Goal: Task Accomplishment & Management: Use online tool/utility

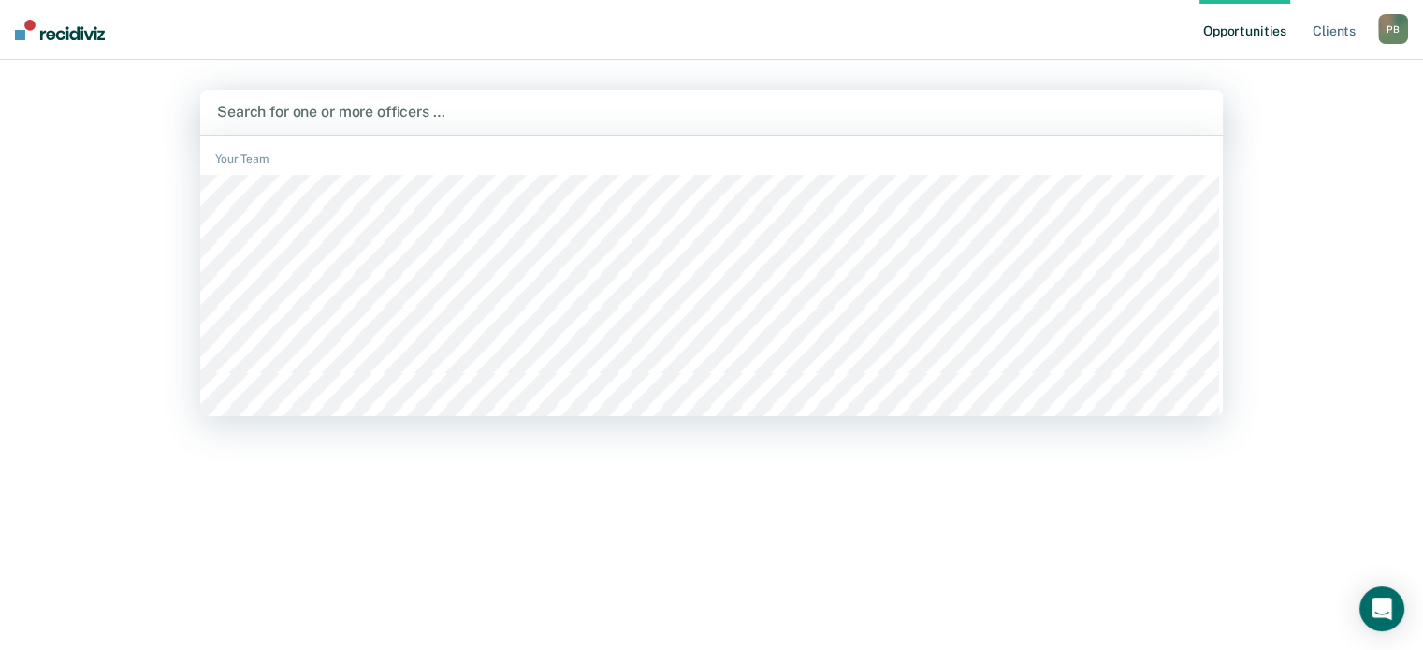
click at [326, 135] on div "516 results available. Use Up and Down to choose options, press Enter to select…" at bounding box center [711, 112] width 1023 height 45
click at [265, 115] on div at bounding box center [711, 112] width 989 height 22
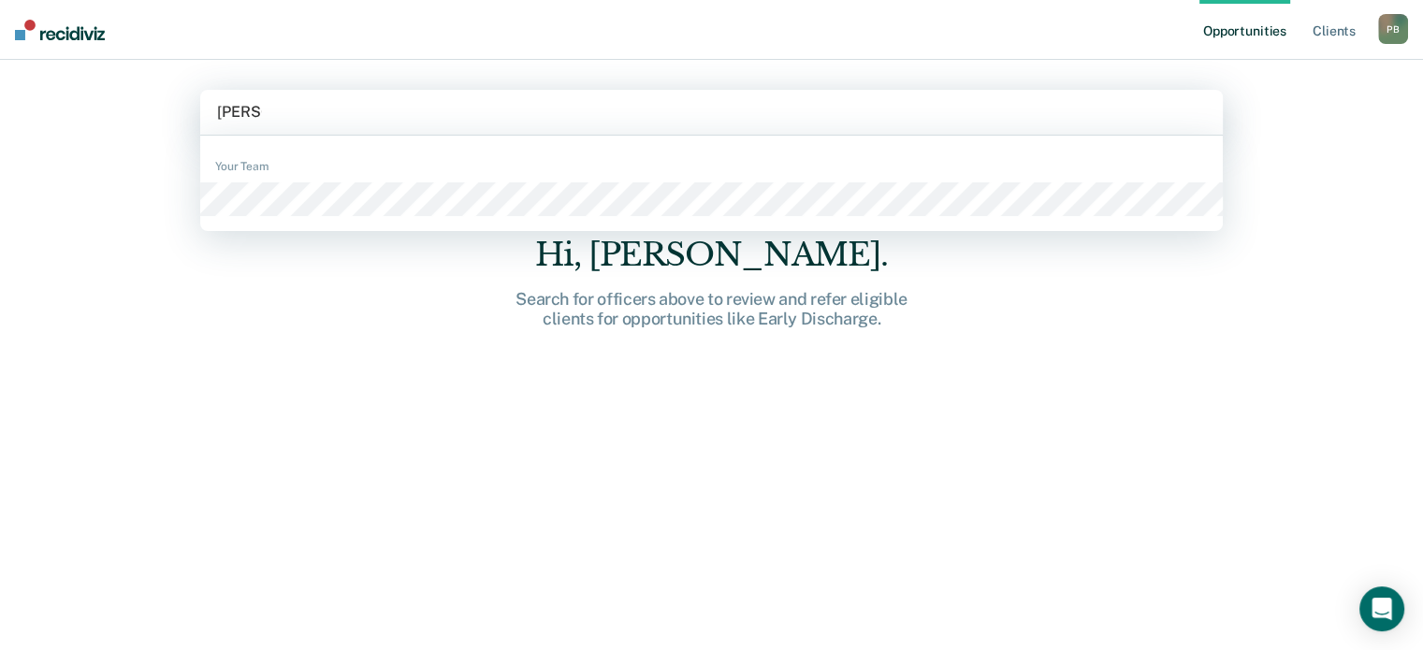
type input "[PERSON_NAME]"
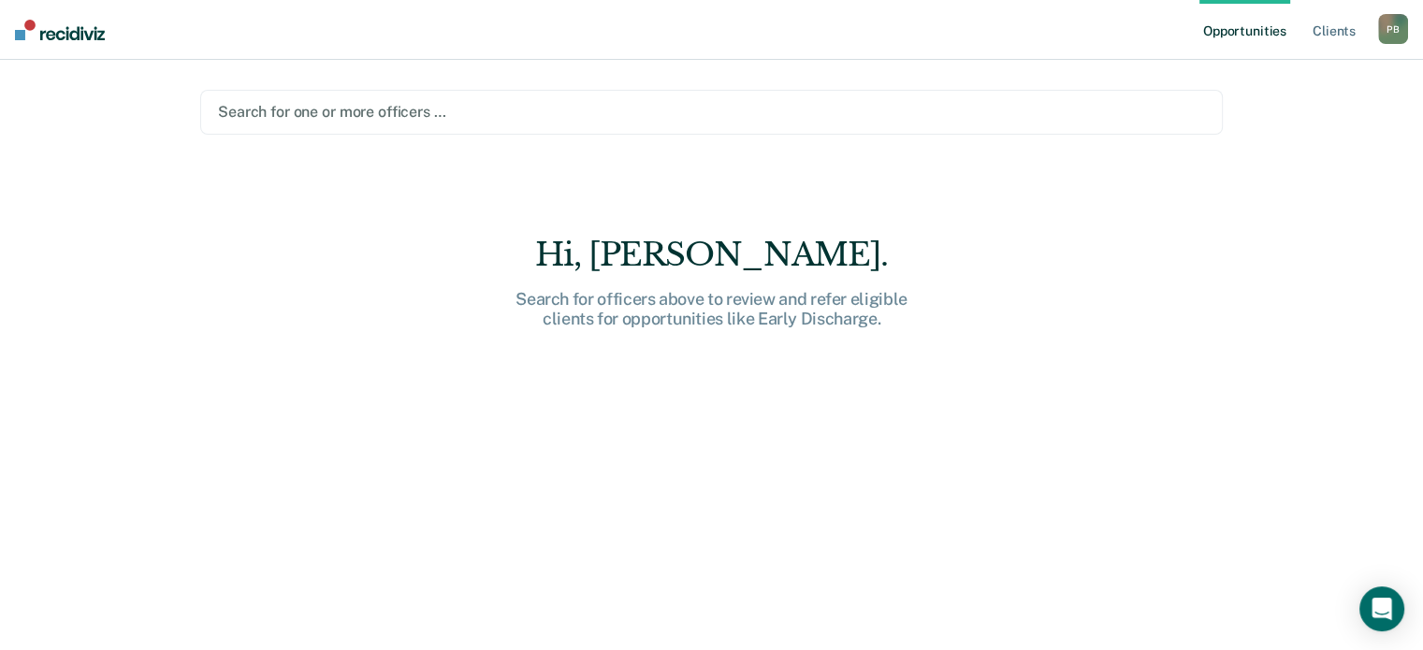
drag, startPoint x: 236, startPoint y: 175, endPoint x: 558, endPoint y: 111, distance: 328.2
click at [558, 111] on div at bounding box center [711, 112] width 987 height 22
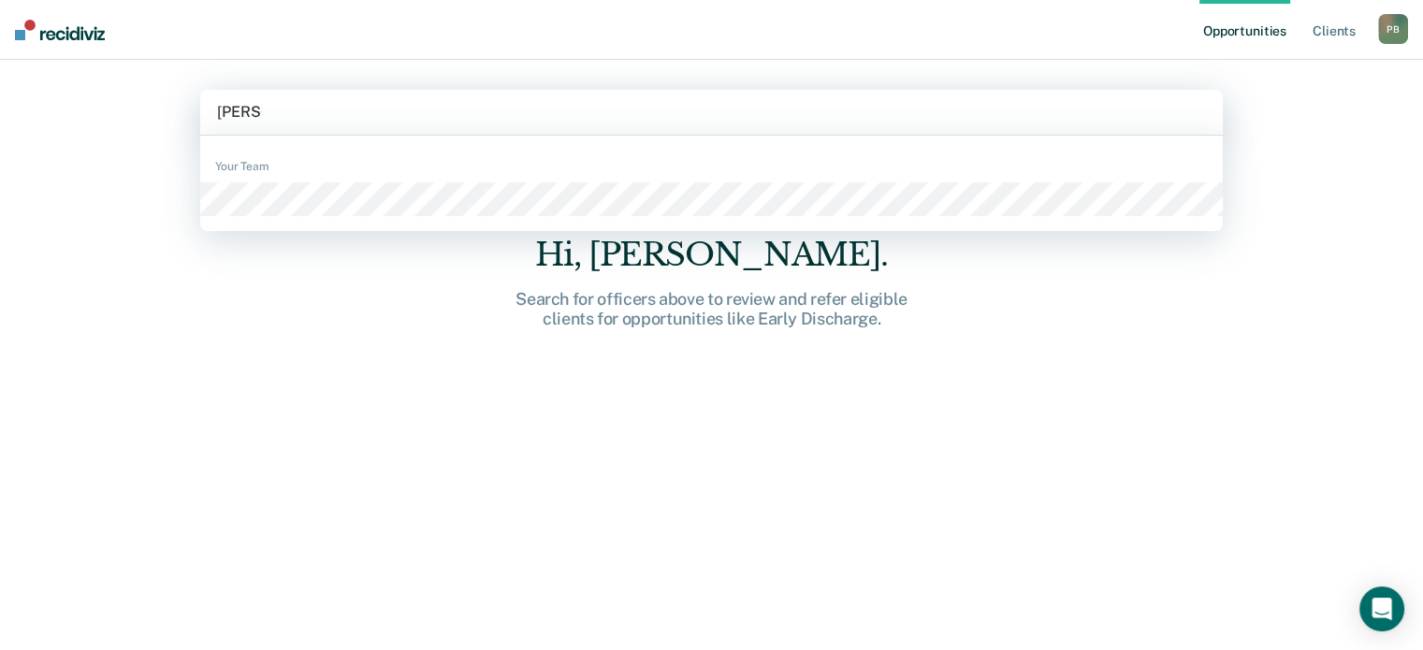
type input "[PERSON_NAME]"
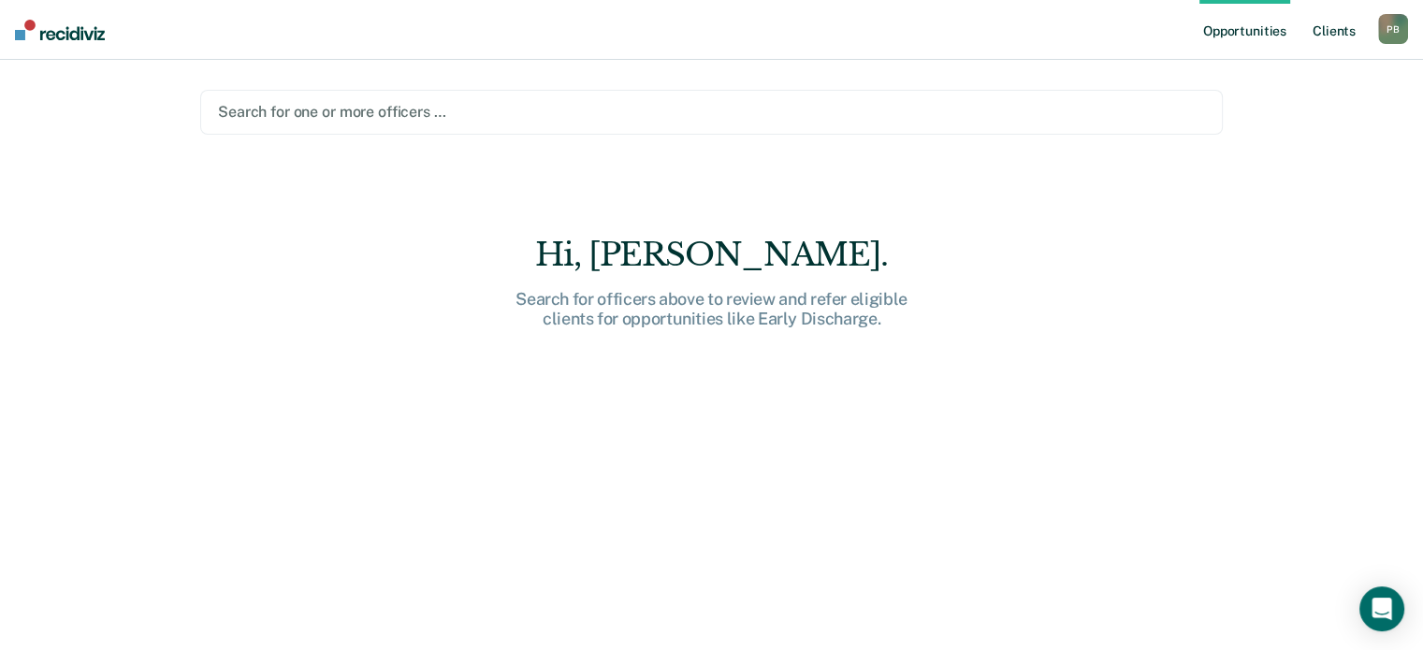
drag, startPoint x: 318, startPoint y: 217, endPoint x: 1340, endPoint y: 33, distance: 1038.5
drag, startPoint x: 1340, startPoint y: 33, endPoint x: 1398, endPoint y: 28, distance: 58.2
click at [1398, 28] on div "P B" at bounding box center [1394, 29] width 30 height 30
click at [267, 91] on div "Search for one or more officers …" at bounding box center [711, 112] width 1023 height 45
drag, startPoint x: 1334, startPoint y: 34, endPoint x: 1396, endPoint y: 44, distance: 63.5
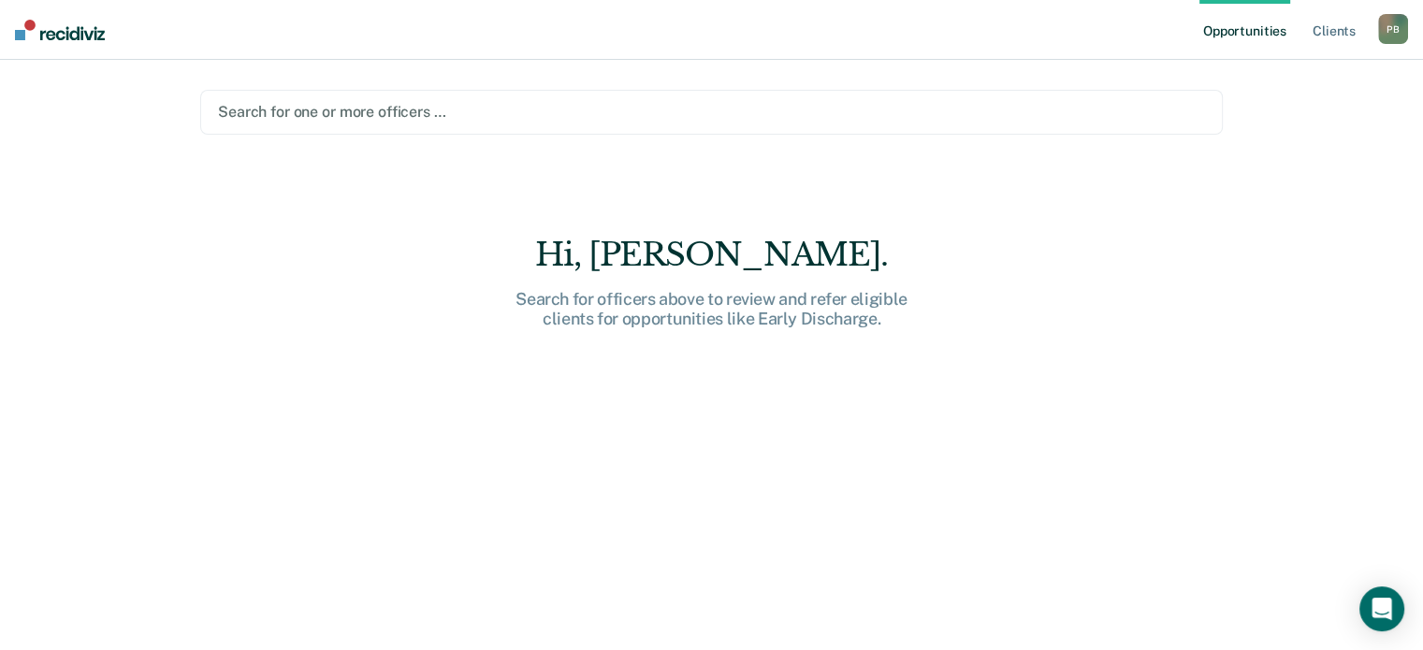
click at [1396, 44] on div "P B" at bounding box center [1394, 29] width 30 height 30
click at [1110, 51] on nav "Opportunities Client s [PERSON_NAME] P B Profile How it works Log Out" at bounding box center [711, 30] width 1423 height 60
drag, startPoint x: 72, startPoint y: 36, endPoint x: 30, endPoint y: 33, distance: 42.3
click at [30, 33] on img at bounding box center [60, 30] width 90 height 21
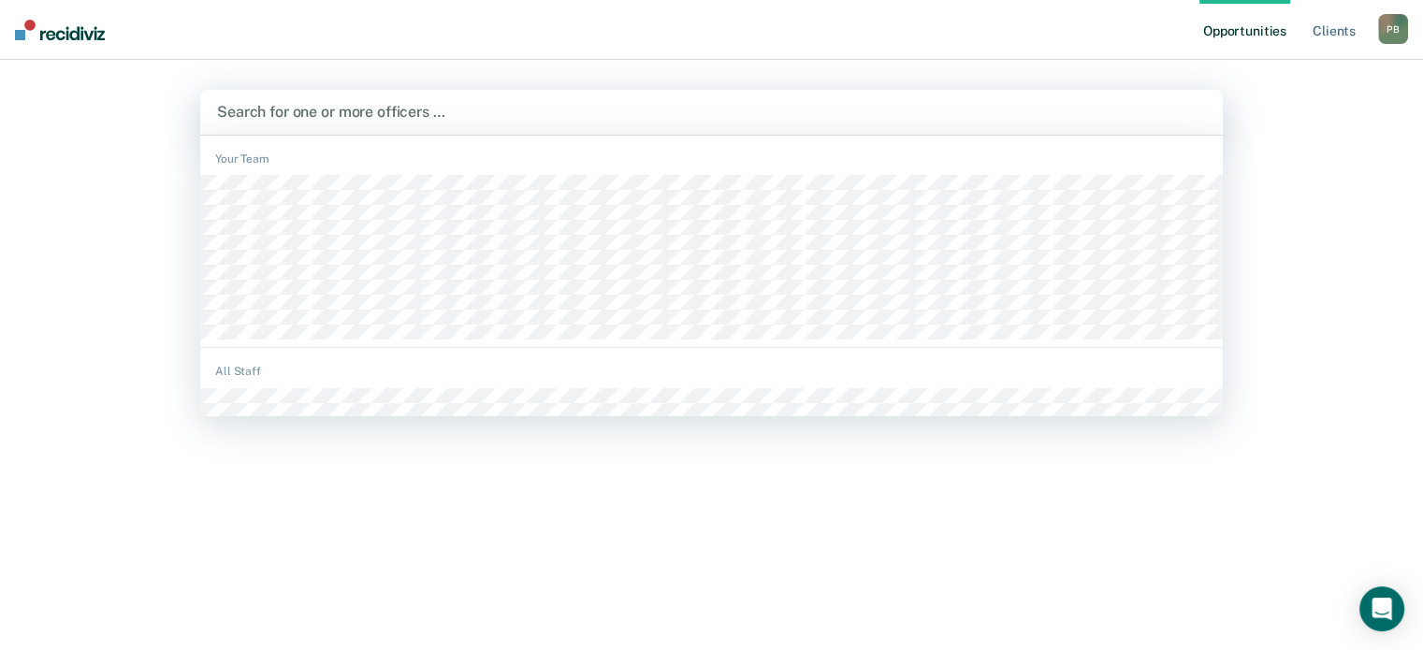
click at [469, 117] on div at bounding box center [711, 112] width 989 height 22
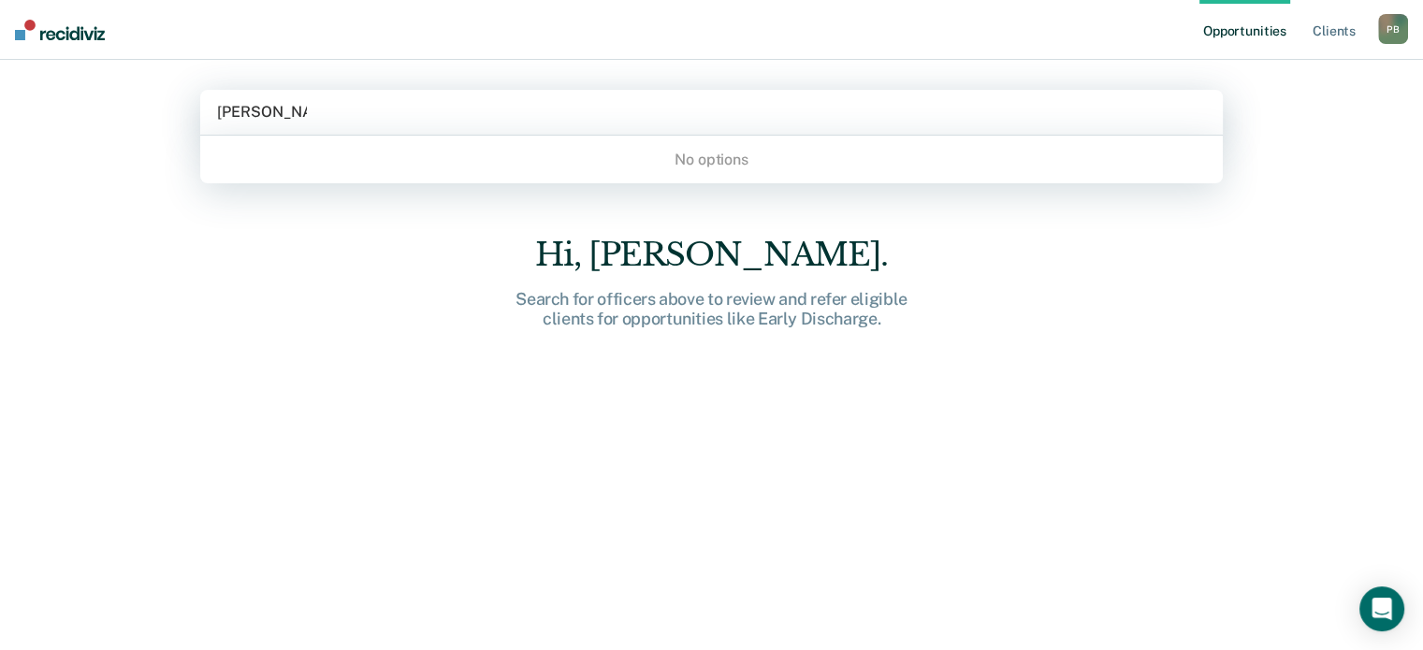
click at [255, 107] on input "[PERSON_NAME]" at bounding box center [262, 112] width 90 height 18
type input "[PERSON_NAME]"
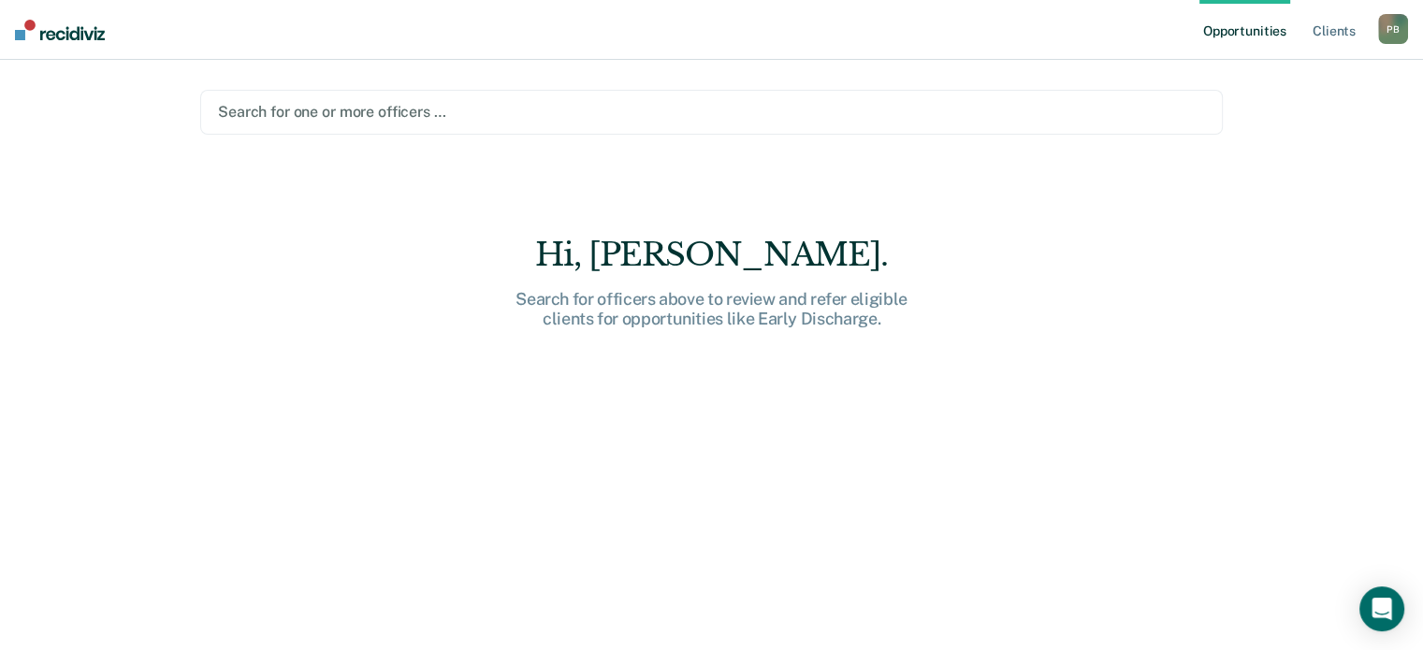
click at [333, 115] on div at bounding box center [711, 112] width 987 height 22
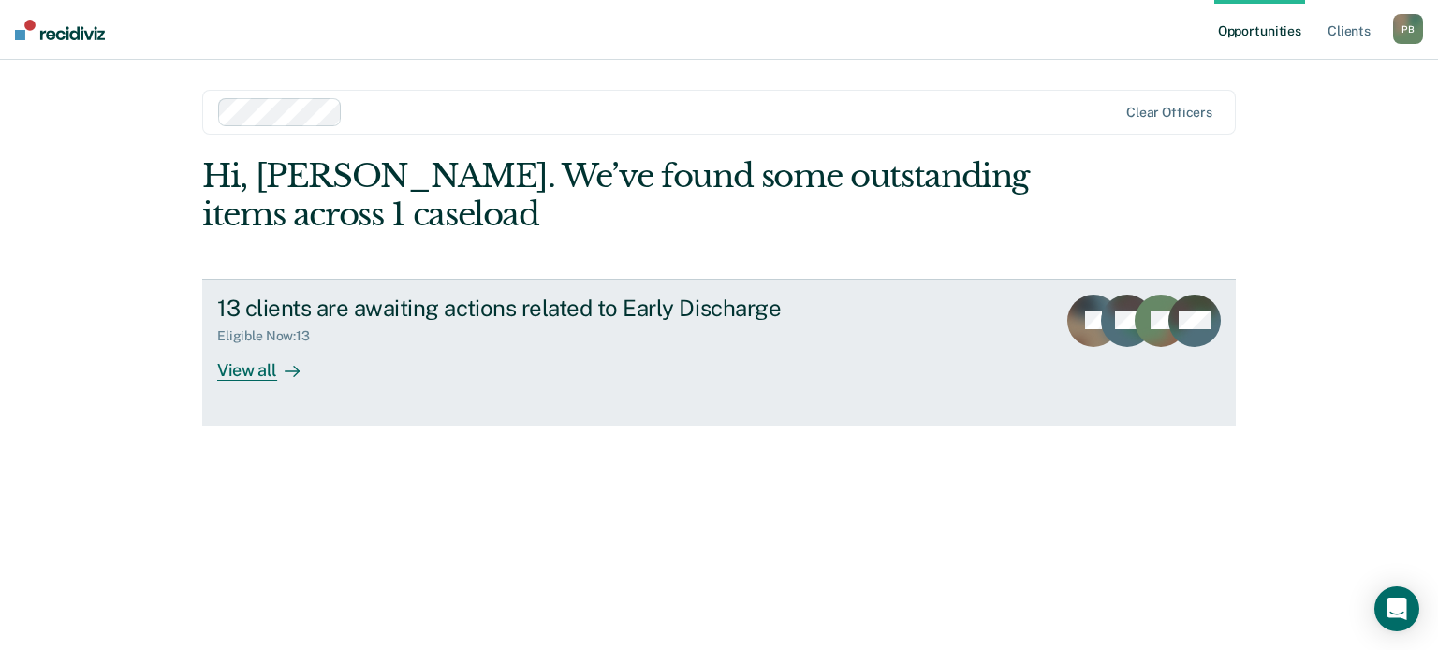
click at [263, 369] on div "View all" at bounding box center [269, 362] width 105 height 36
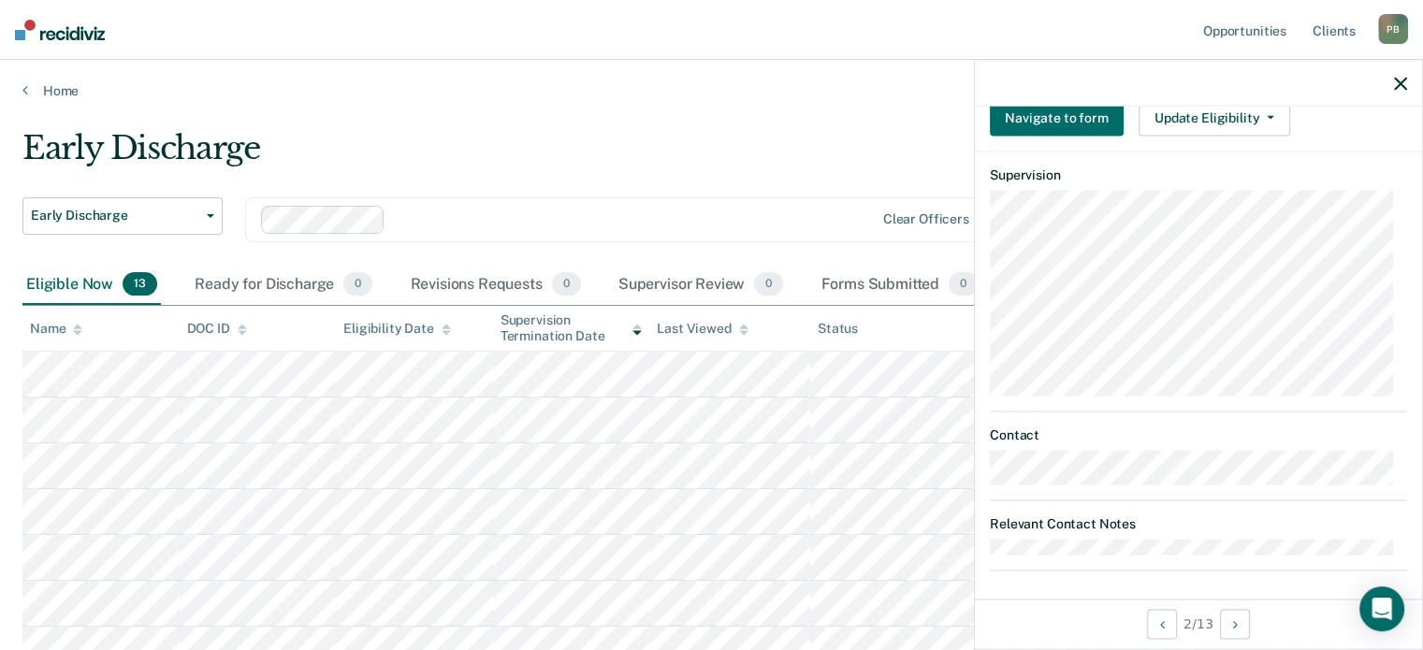
scroll to position [210, 0]
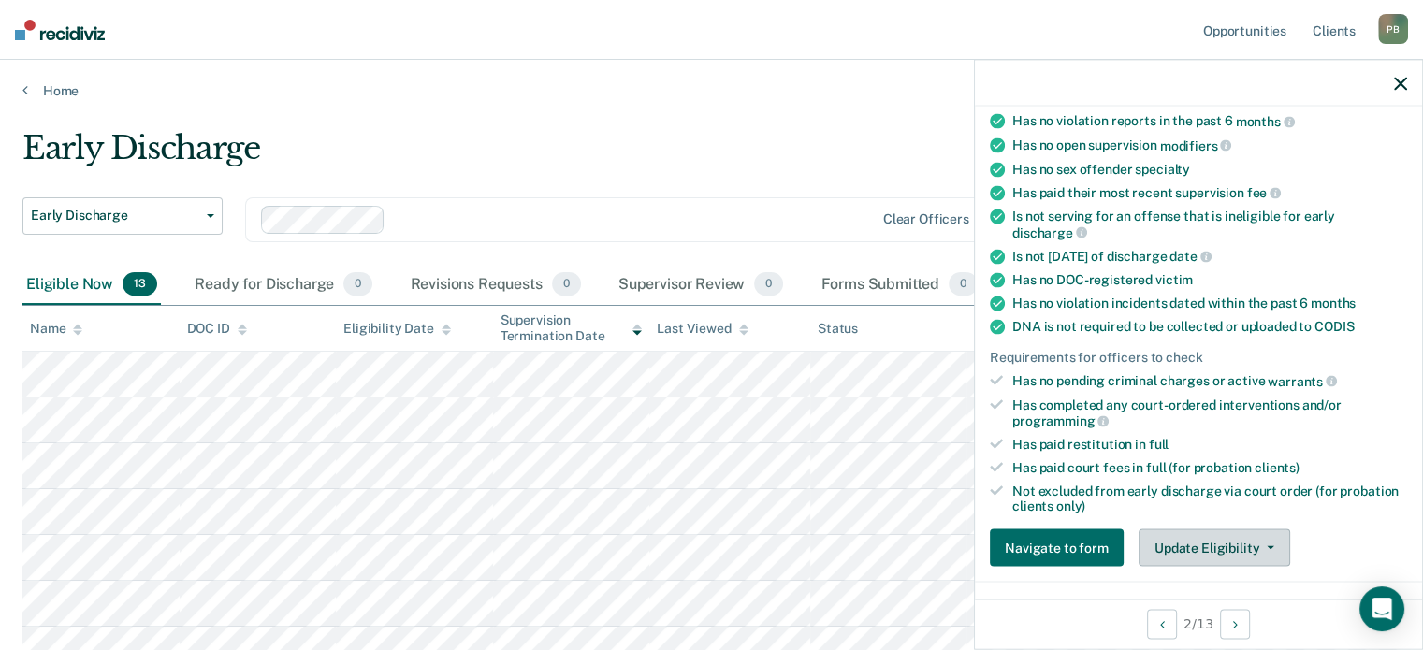
click at [1241, 543] on button "Update Eligibility" at bounding box center [1215, 548] width 152 height 37
click at [1322, 543] on div "Navigate to form Update Eligibility Submit for Supervisor Approval Mark as Inel…" at bounding box center [1198, 548] width 417 height 37
click at [1398, 80] on icon "button" at bounding box center [1400, 83] width 13 height 13
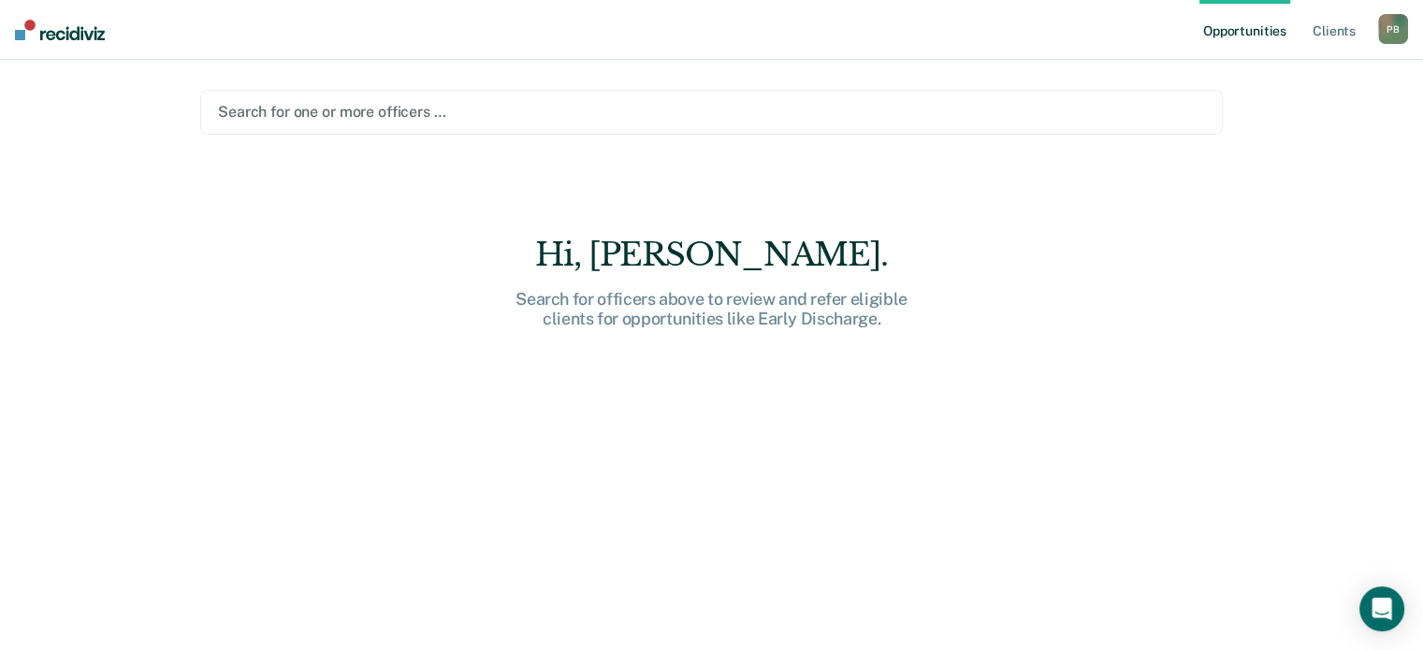
click at [1277, 129] on div "Opportunities Client s [PERSON_NAME] P B Profile How it works Log Out Search fo…" at bounding box center [711, 325] width 1423 height 650
click at [1156, 95] on div "Search for one or more officers …" at bounding box center [711, 112] width 1023 height 45
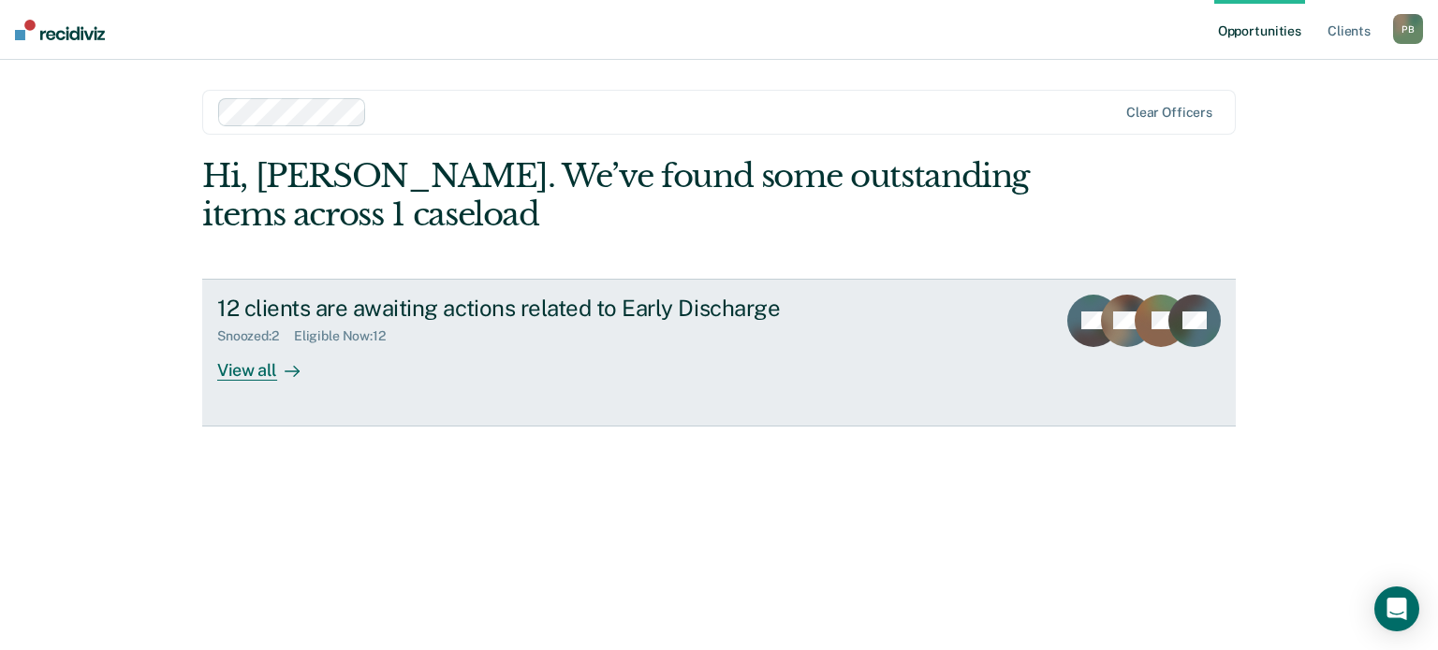
click at [242, 367] on div "View all" at bounding box center [269, 362] width 105 height 36
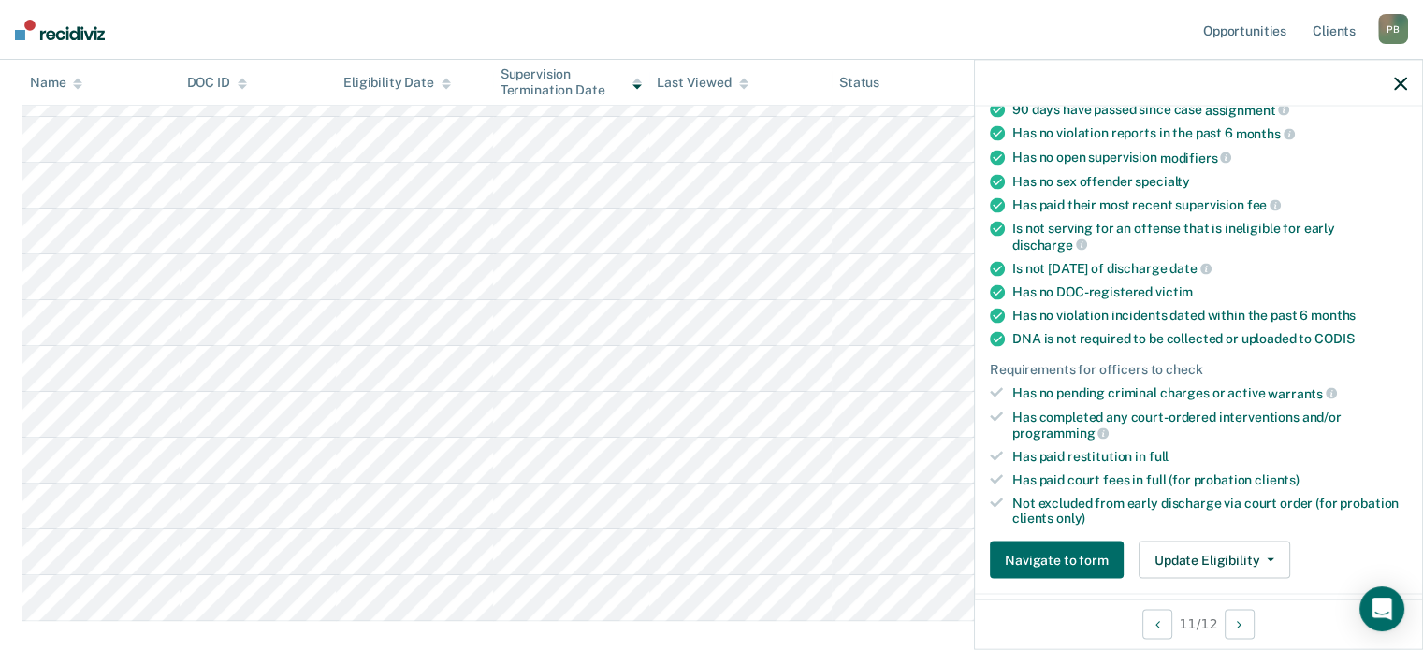
scroll to position [281, 0]
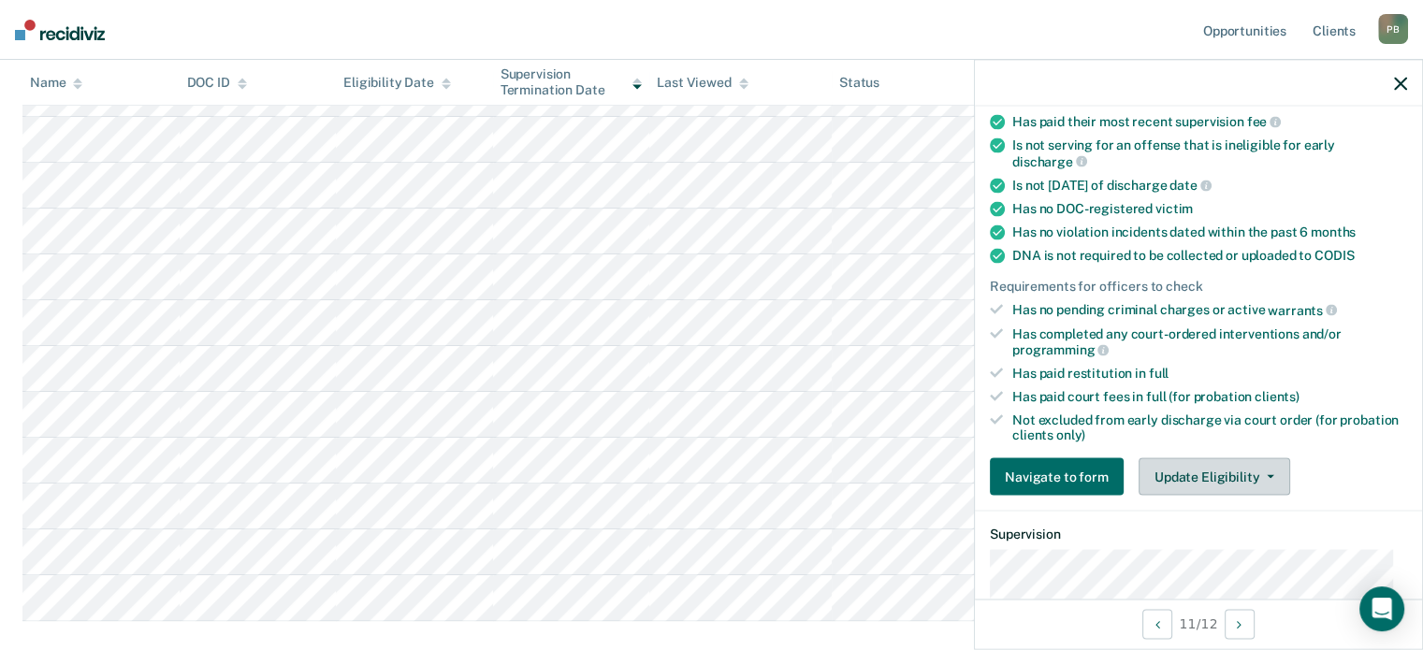
click at [1231, 470] on button "Update Eligibility" at bounding box center [1215, 477] width 152 height 37
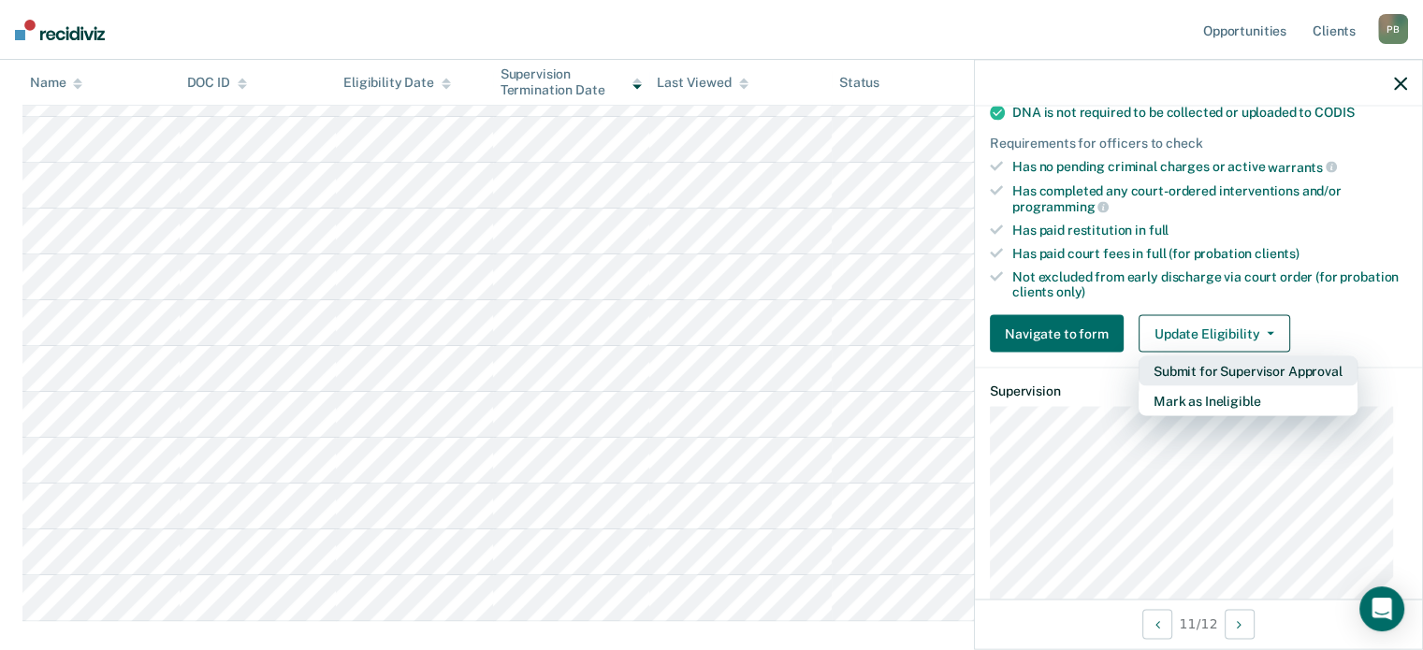
scroll to position [468, 0]
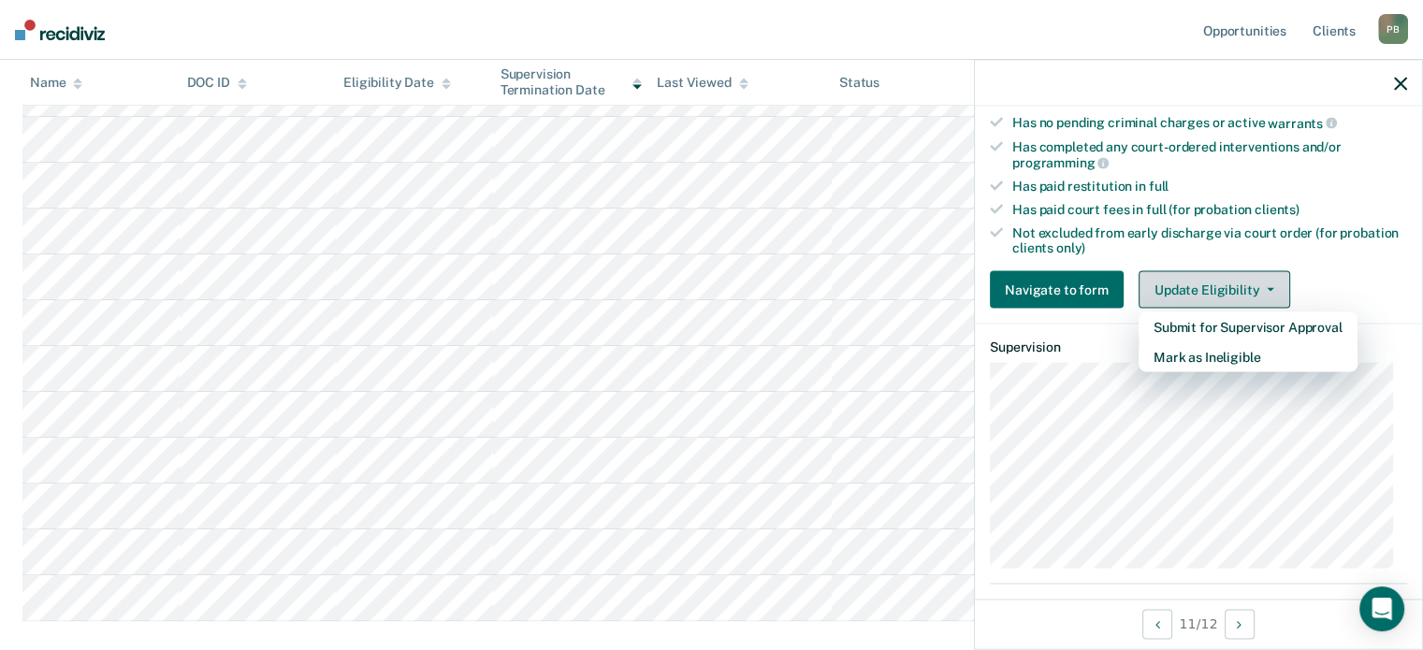
click at [1262, 276] on button "Update Eligibility" at bounding box center [1215, 289] width 152 height 37
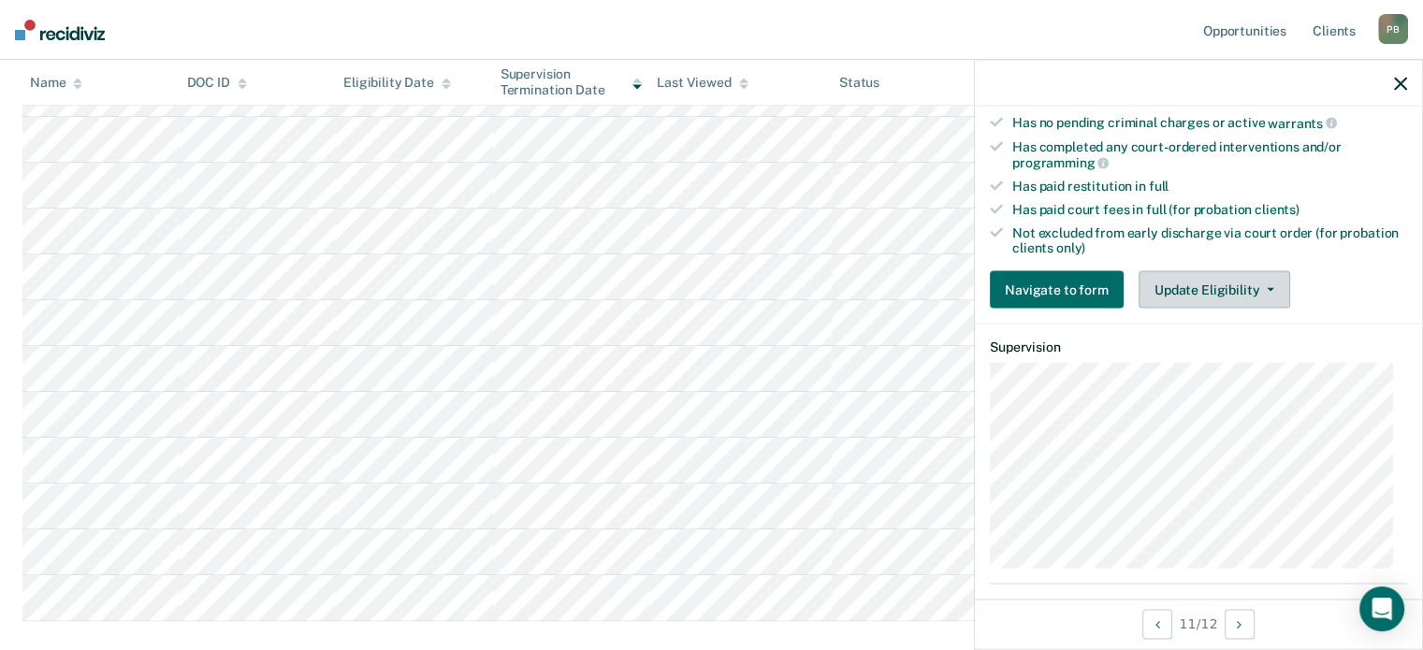
click at [1262, 276] on button "Update Eligibility" at bounding box center [1215, 289] width 152 height 37
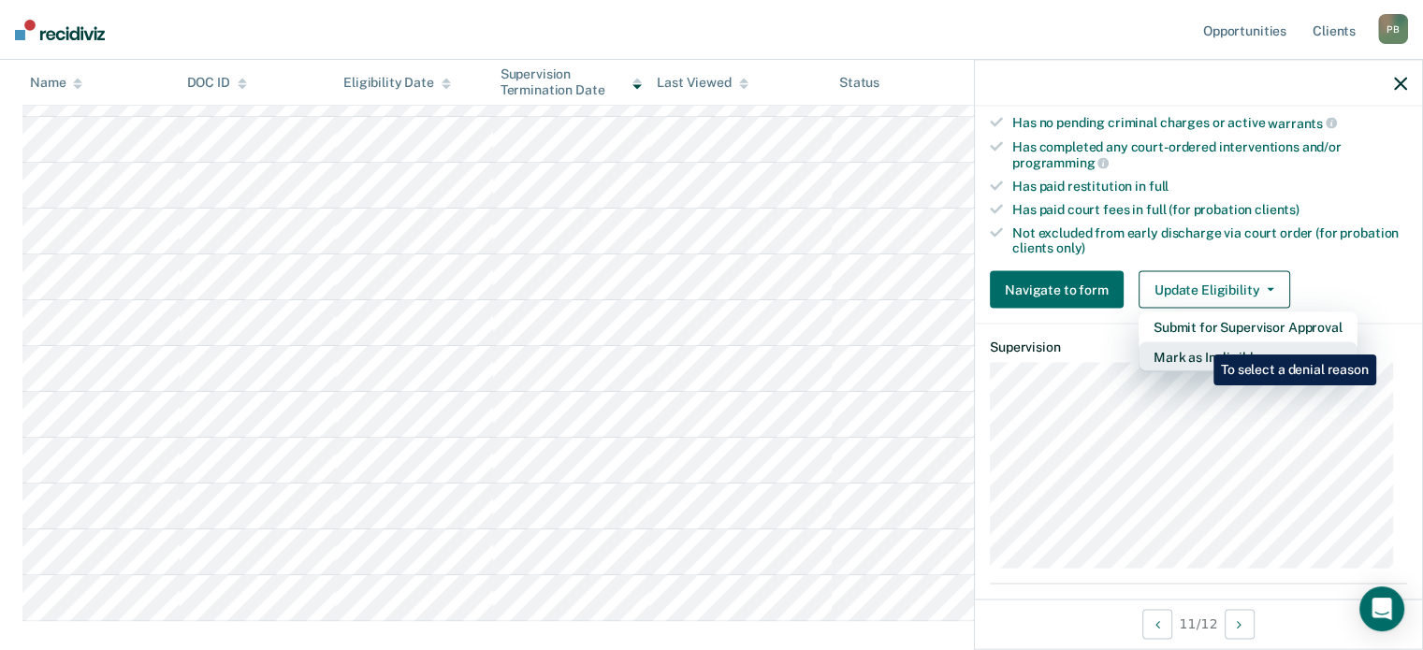
click at [1200, 343] on button "Mark as Ineligible" at bounding box center [1248, 358] width 219 height 30
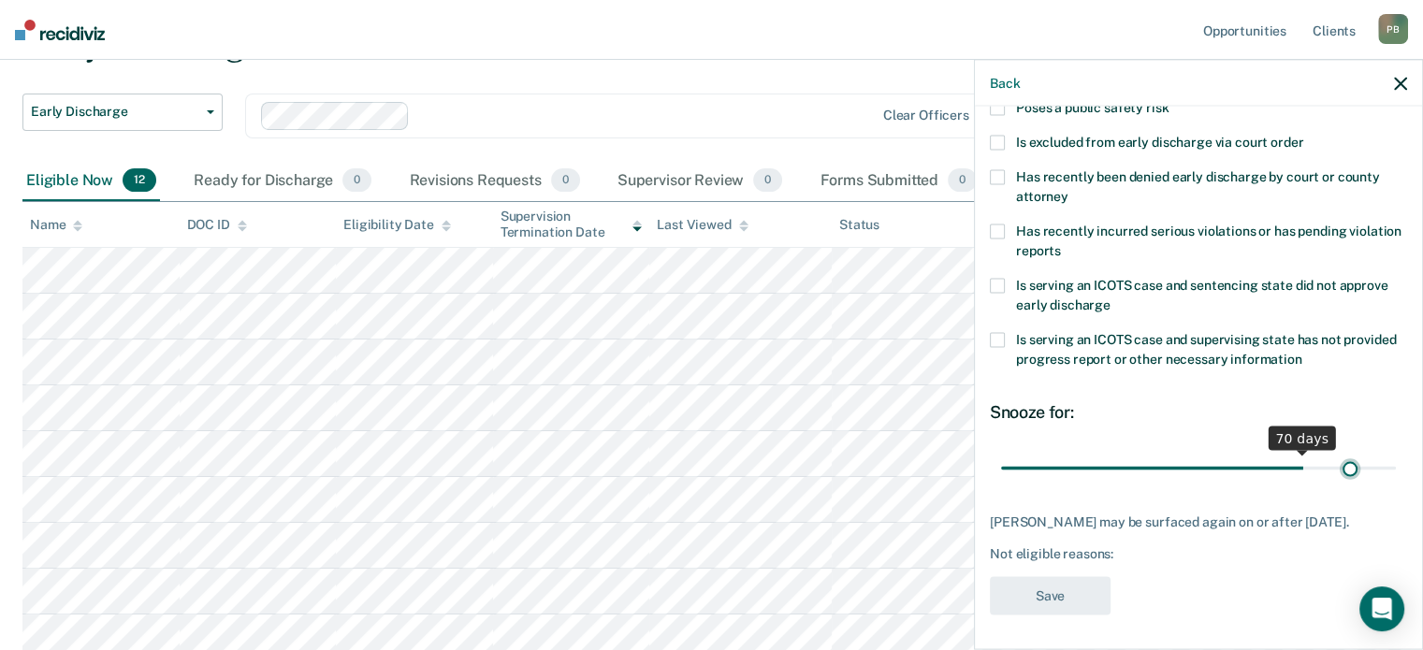
scroll to position [303, 0]
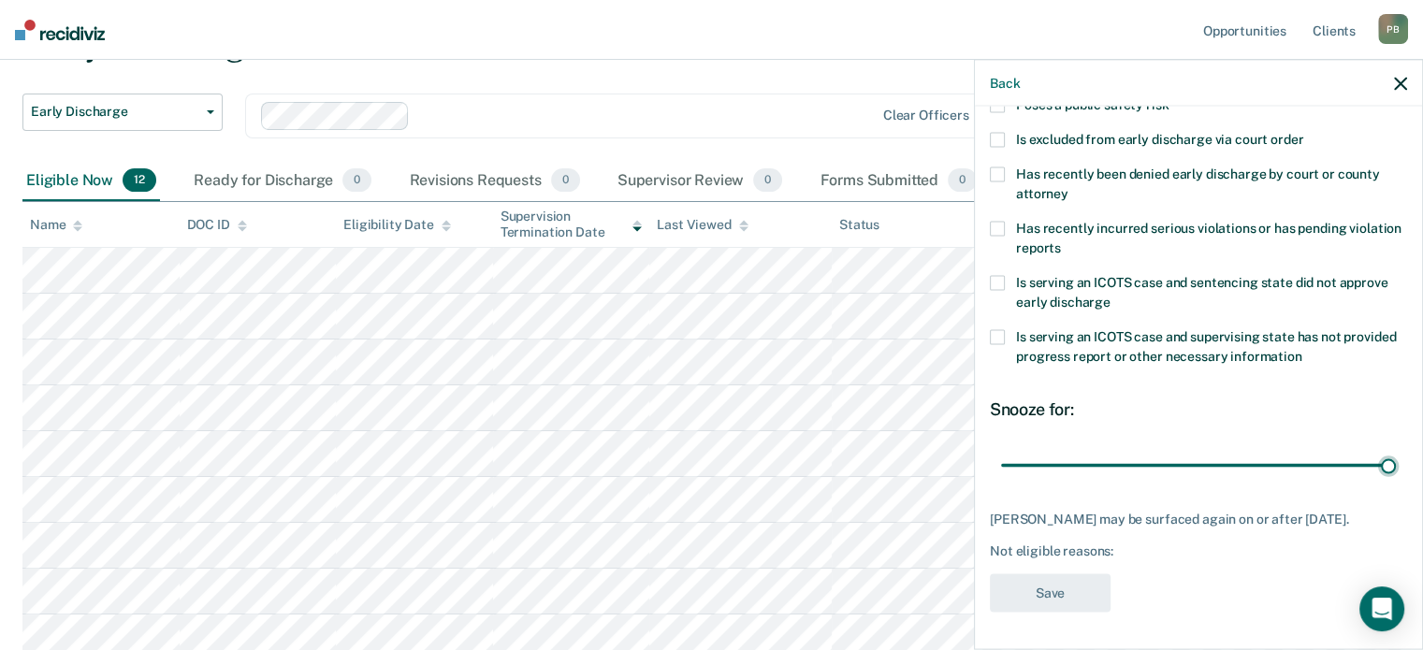
drag, startPoint x: 1129, startPoint y: 456, endPoint x: 1411, endPoint y: 452, distance: 282.7
type input "90"
click at [1396, 452] on input "range" at bounding box center [1198, 465] width 395 height 33
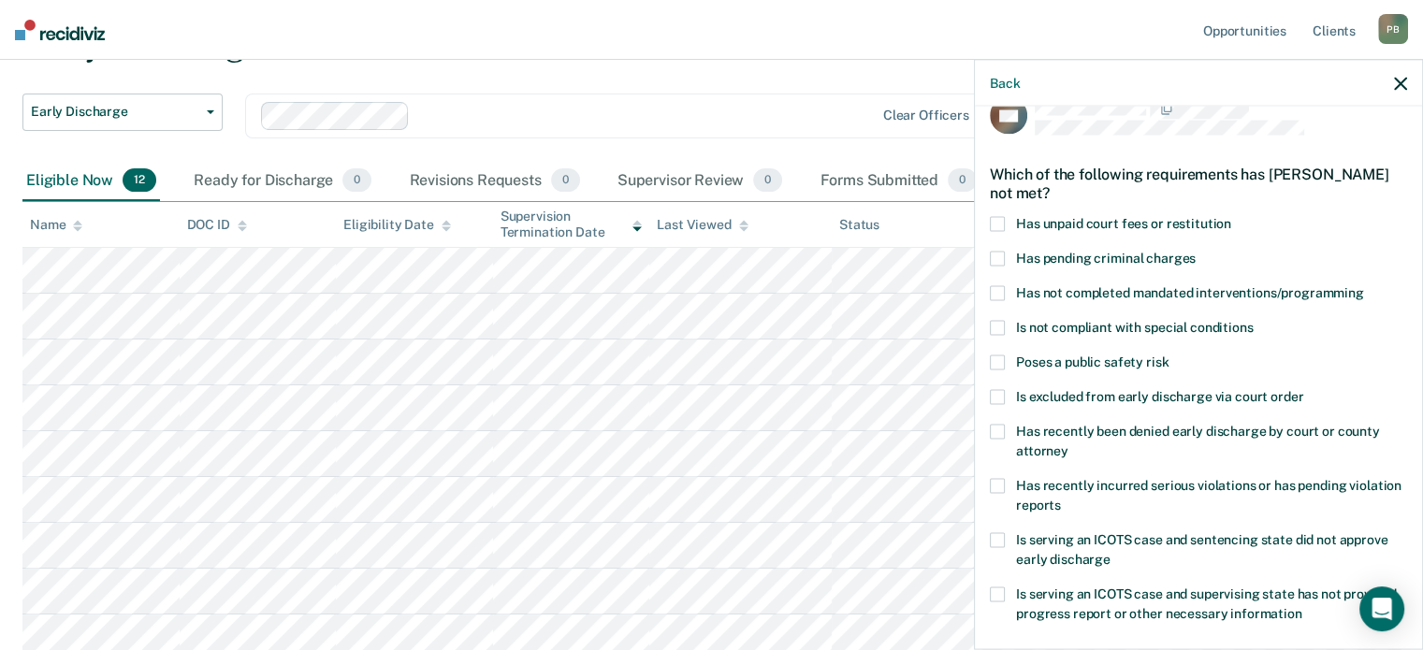
scroll to position [0, 0]
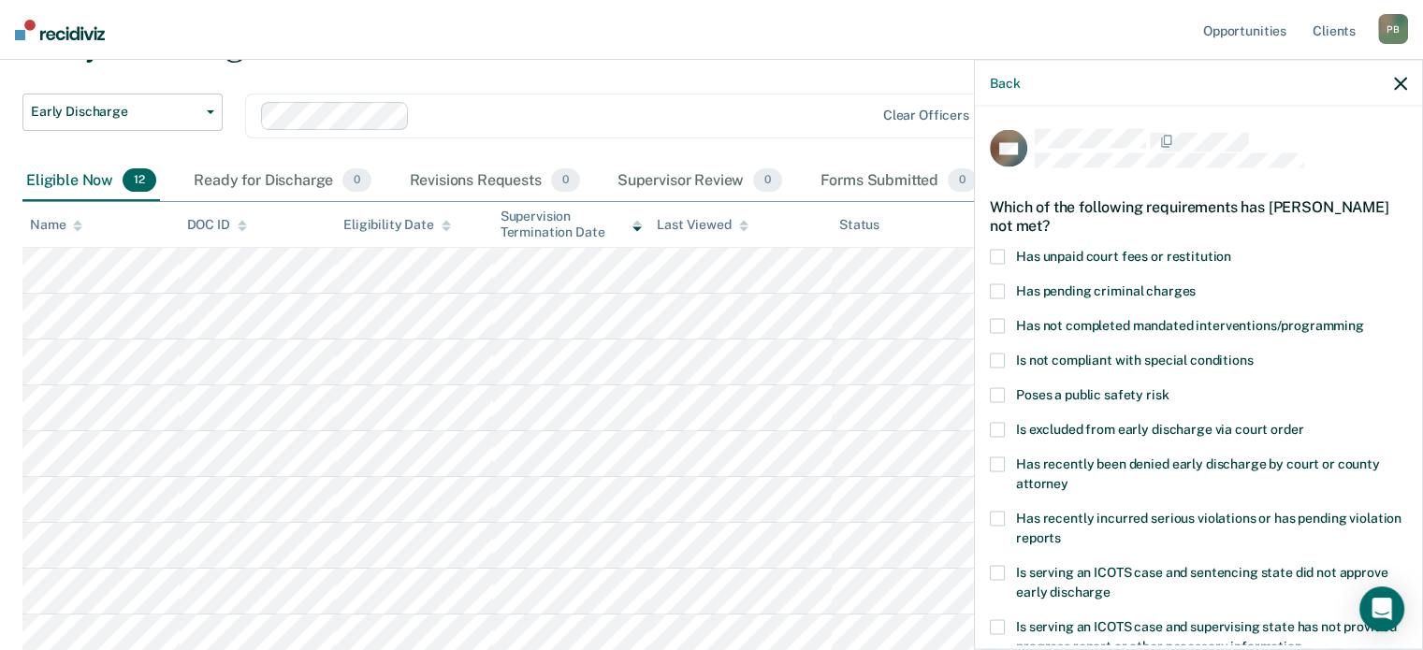
click at [605, 88] on div "Early Discharge Early Discharge Early Discharge Clear officers" at bounding box center [556, 93] width 1068 height 136
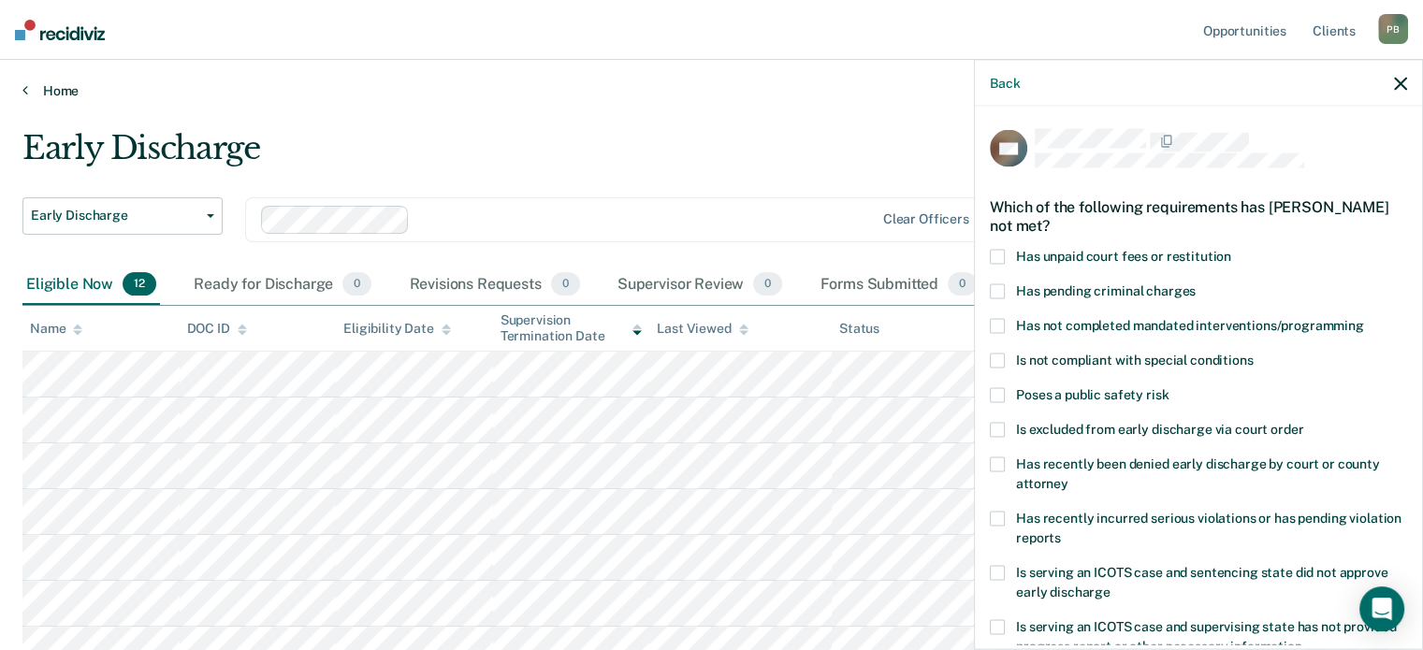
click at [55, 87] on link "Home" at bounding box center [711, 90] width 1379 height 17
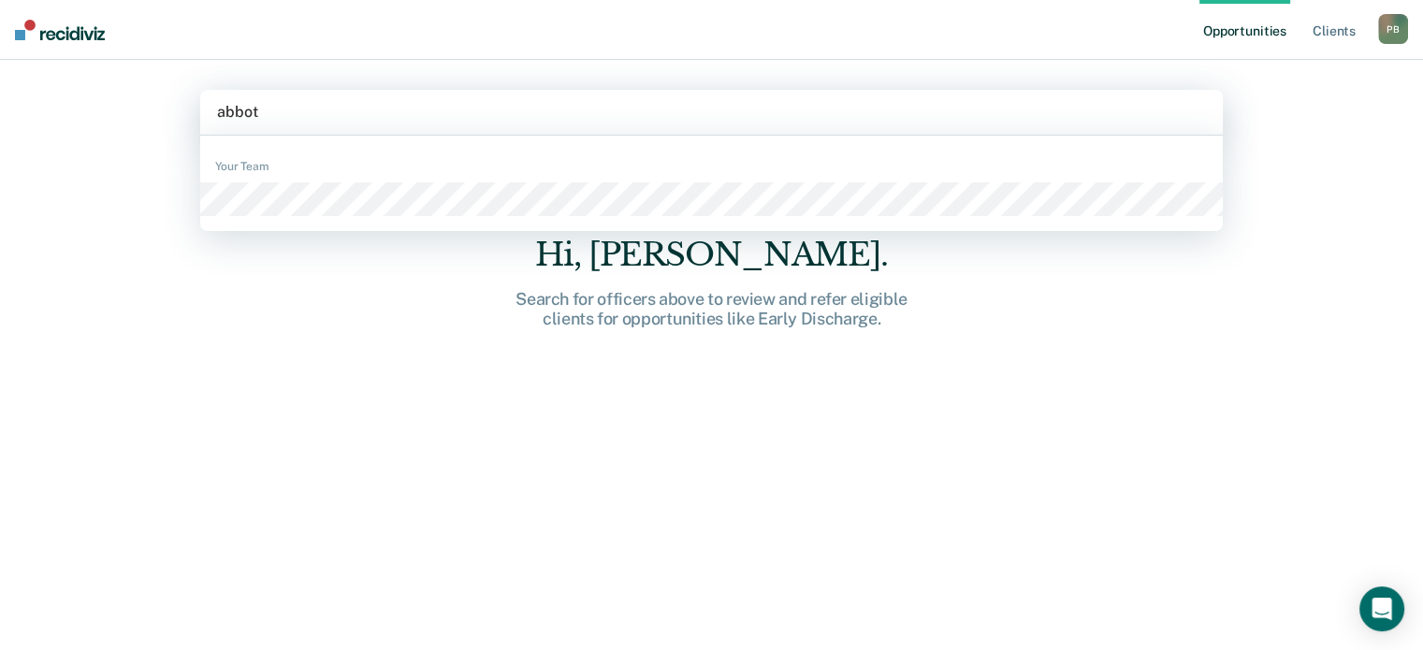
type input "[PERSON_NAME]"
